Goal: Task Accomplishment & Management: Use online tool/utility

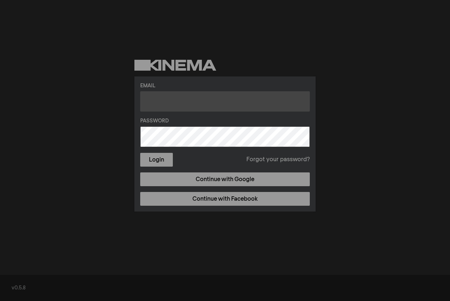
type input "[EMAIL_ADDRESS][DOMAIN_NAME]"
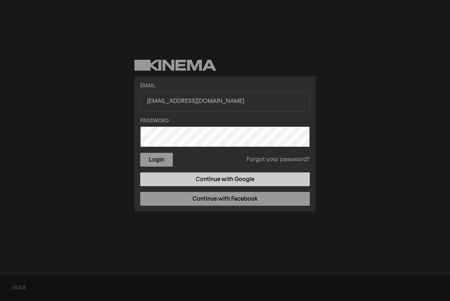
click at [213, 177] on link "Continue with Google" at bounding box center [225, 180] width 170 height 14
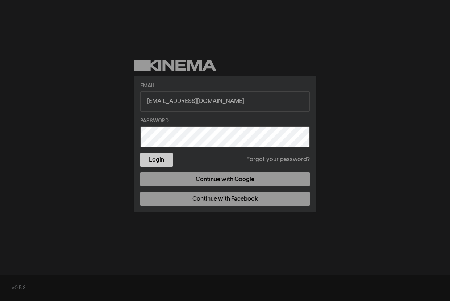
click at [160, 161] on button "Login" at bounding box center [156, 160] width 33 height 14
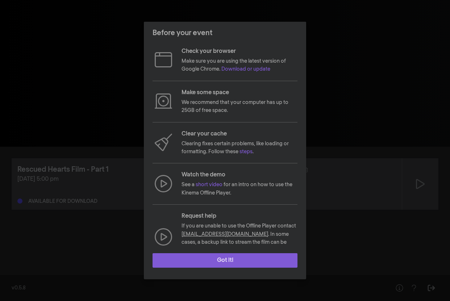
click at [206, 262] on button "Got it!" at bounding box center [225, 260] width 145 height 15
click at [221, 258] on button "Got it!" at bounding box center [225, 260] width 145 height 15
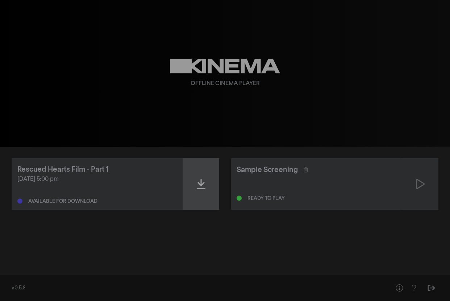
click at [200, 187] on icon at bounding box center [201, 184] width 9 height 12
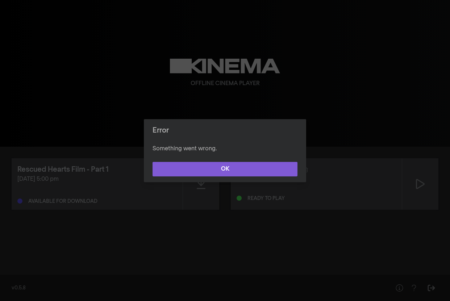
click at [206, 171] on button "OK" at bounding box center [225, 169] width 145 height 15
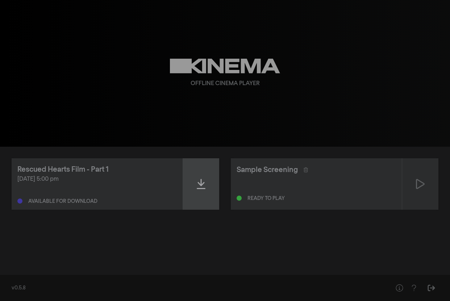
click at [199, 191] on div at bounding box center [201, 183] width 36 height 51
